Goal: Find specific page/section: Find specific page/section

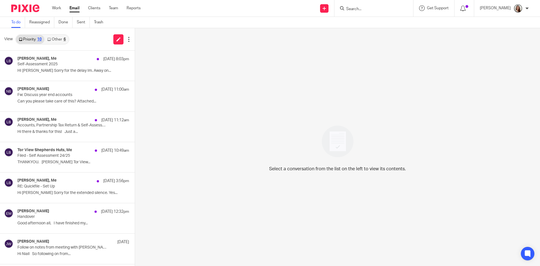
click at [64, 39] on div "6" at bounding box center [65, 39] width 2 height 4
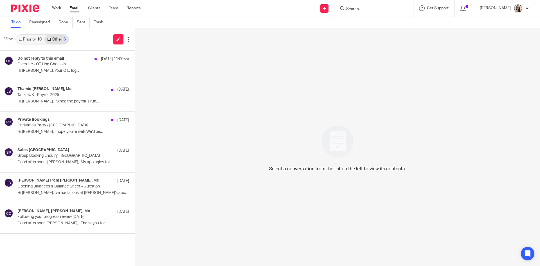
click at [36, 43] on link "Priority 10" at bounding box center [30, 39] width 28 height 9
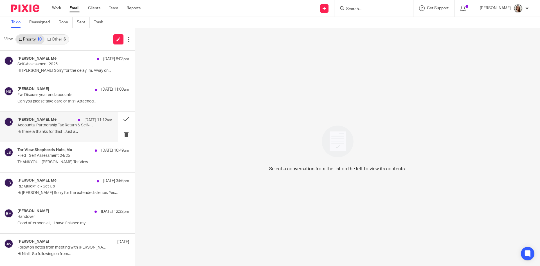
click at [52, 129] on div "Chris Ward, Me 13 Sep 11:12am Accounts, Partnership Tax Return & Self-Assessmen…" at bounding box center [64, 126] width 95 height 19
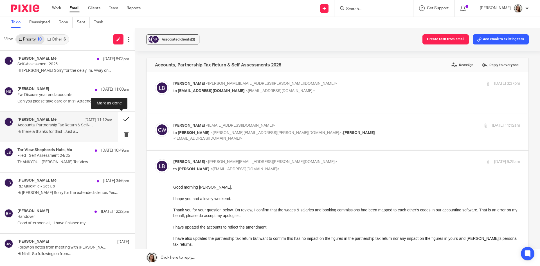
click at [120, 118] on button at bounding box center [126, 119] width 17 height 15
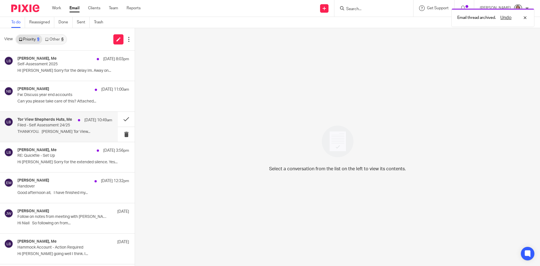
click at [51, 129] on div "Tor View Shepherds Huts, Me 13 Sep 10:49am Filed - Self Assessment 24/25 THANKY…" at bounding box center [64, 126] width 95 height 19
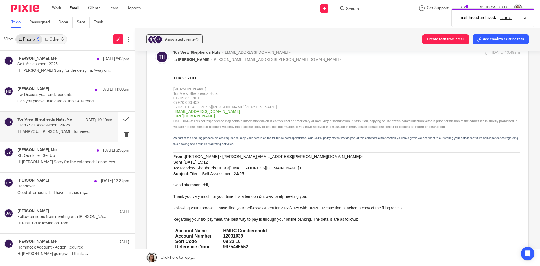
scroll to position [197, 0]
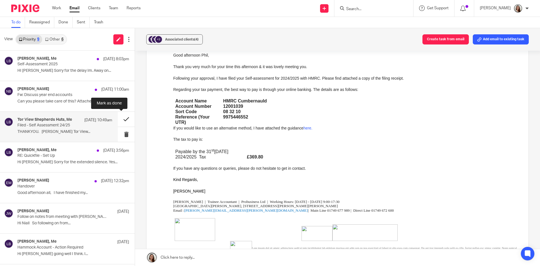
click at [120, 119] on button at bounding box center [126, 119] width 17 height 15
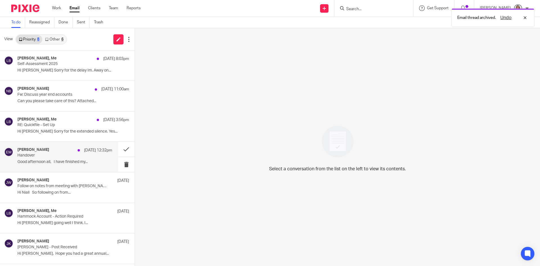
scroll to position [0, 0]
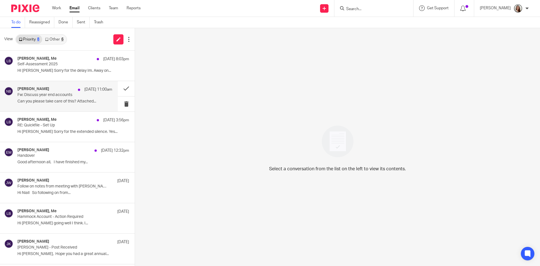
click at [51, 94] on p "Fw: Discuss year end accounts" at bounding box center [55, 95] width 76 height 5
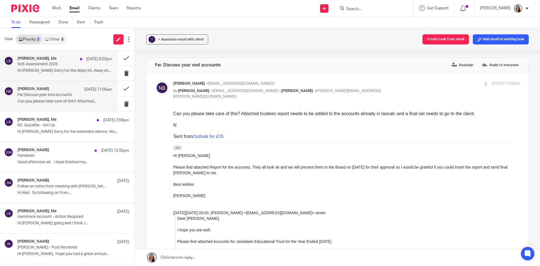
click at [53, 72] on p "HI Lori Sorry for the delay Im. Away on..." at bounding box center [64, 70] width 95 height 5
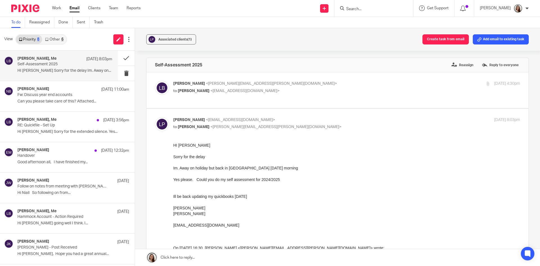
click at [53, 38] on link "Other 6" at bounding box center [54, 39] width 24 height 9
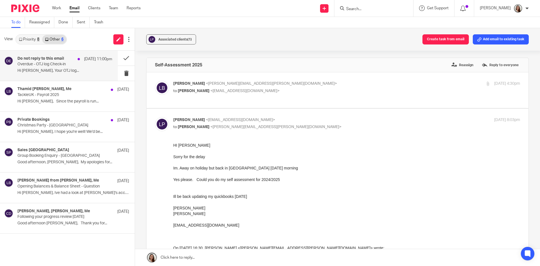
drag, startPoint x: 52, startPoint y: 68, endPoint x: 53, endPoint y: 89, distance: 21.4
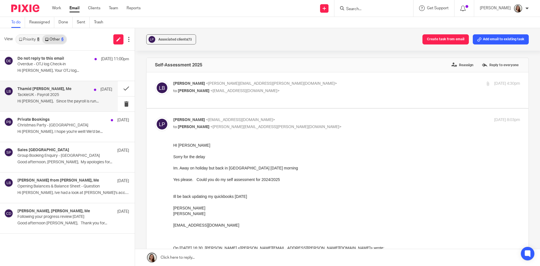
click at [52, 68] on div "Do not reply to this email 13 Sep 11:00pm Overdue - OTJ log Check-in Hi Lory Ba…" at bounding box center [73, 65] width 112 height 19
drag, startPoint x: 53, startPoint y: 93, endPoint x: 54, endPoint y: 116, distance: 22.2
click at [53, 94] on p "TackleUK - Payroll 2025" at bounding box center [55, 95] width 76 height 5
click at [56, 125] on p "Christmas Party - Shepton Mallet Prison" at bounding box center [55, 125] width 76 height 5
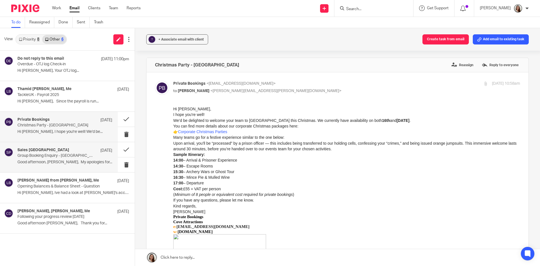
click at [52, 157] on p "Group Booking Enquiry - Shepton Mallet Prison" at bounding box center [55, 155] width 76 height 5
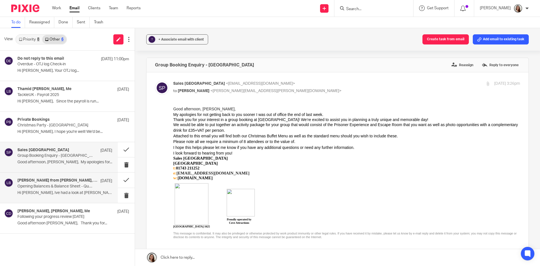
click at [49, 187] on p "Opening Balances & Balance Sheet - Question" at bounding box center [55, 186] width 76 height 5
click at [43, 217] on p "Following your progress review 13.08.25" at bounding box center [55, 216] width 76 height 5
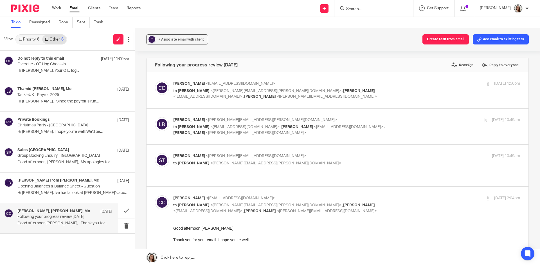
click at [28, 39] on link "Priority 8" at bounding box center [29, 39] width 26 height 9
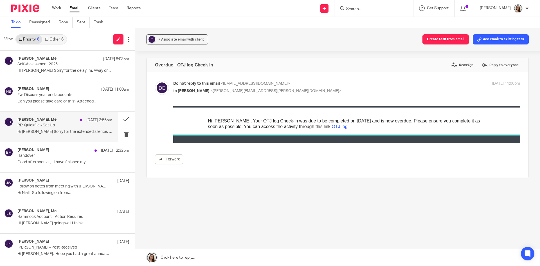
click at [63, 134] on p "Hi Lory Sorry for the extended silence. Yes..." at bounding box center [64, 131] width 95 height 5
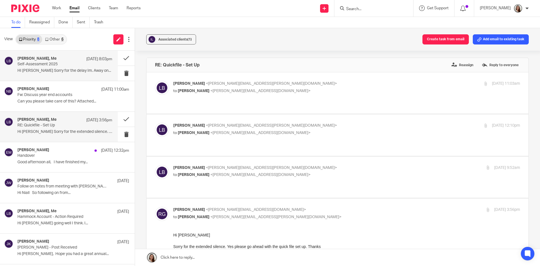
click at [60, 61] on div "Louise Prior, Me 14 Sep 8:03pm" at bounding box center [64, 59] width 95 height 6
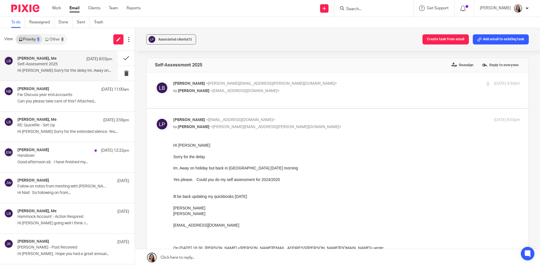
click at [399, 6] on form at bounding box center [376, 8] width 60 height 7
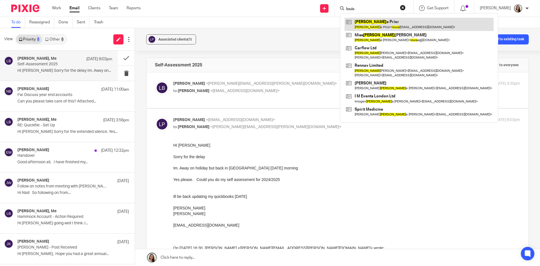
type input "louis"
click at [397, 21] on link at bounding box center [418, 24] width 149 height 13
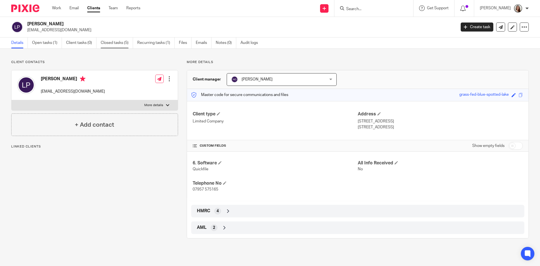
click at [113, 42] on link "Closed tasks (5)" at bounding box center [117, 42] width 32 height 11
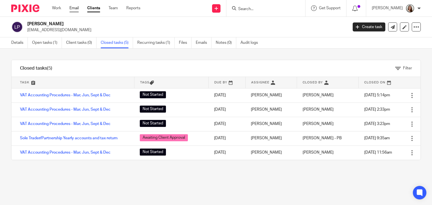
click at [73, 8] on link "Email" at bounding box center [73, 8] width 9 height 6
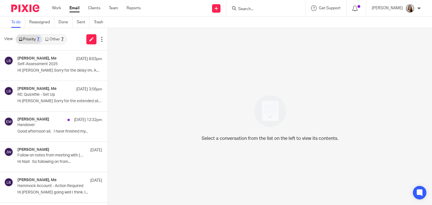
click at [58, 39] on link "Other 7" at bounding box center [54, 39] width 24 height 9
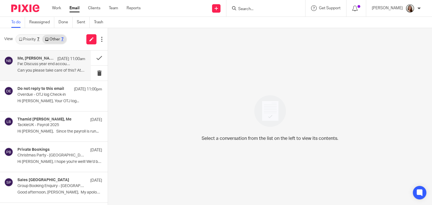
click at [44, 65] on p "Fw: Discuss year end accounts" at bounding box center [44, 64] width 54 height 5
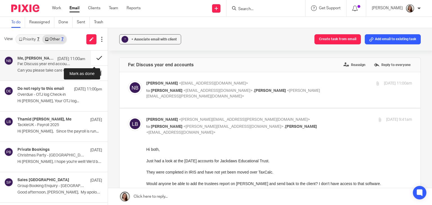
click at [94, 57] on button at bounding box center [99, 58] width 17 height 15
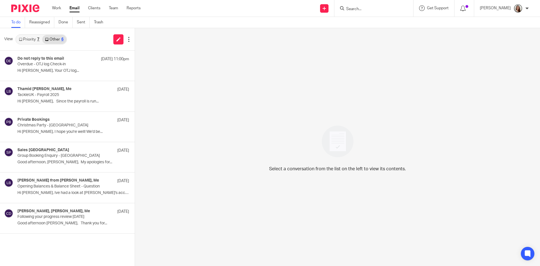
click at [35, 39] on link "Priority 7" at bounding box center [29, 39] width 26 height 9
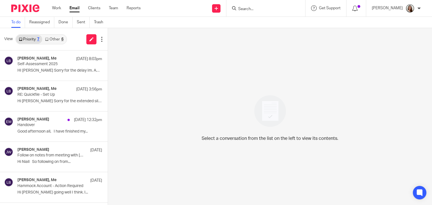
click at [274, 8] on input "Search" at bounding box center [263, 9] width 51 height 5
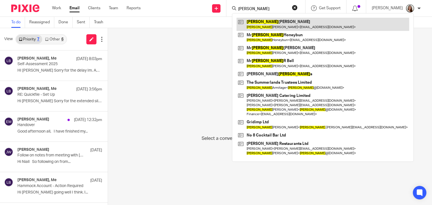
type input "richard"
click at [292, 22] on link at bounding box center [322, 24] width 173 height 13
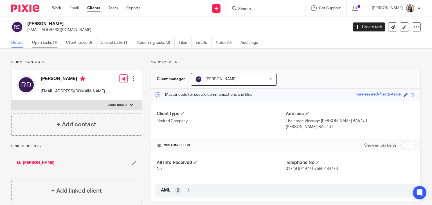
click at [46, 44] on link "Open tasks (1)" at bounding box center [47, 42] width 30 height 11
